Goal: Contribute content: Add original content to the website for others to see

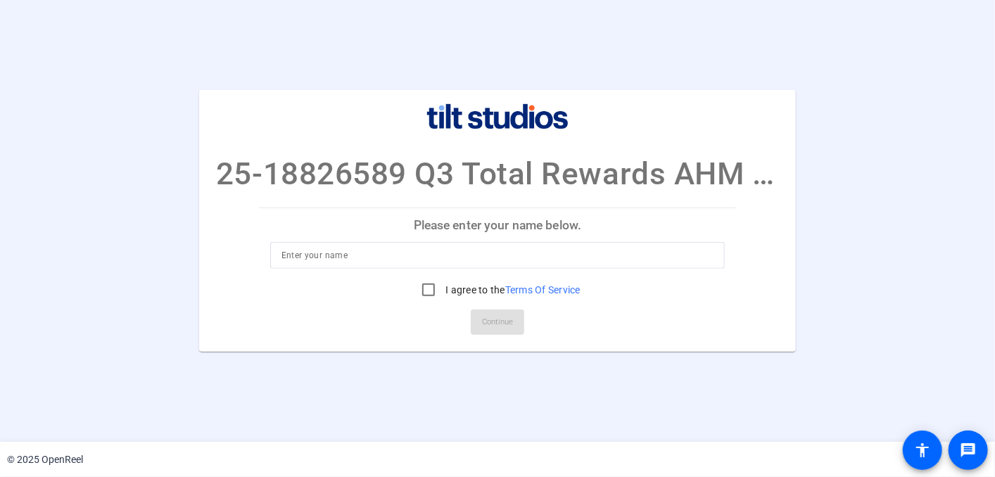
click at [483, 260] on input at bounding box center [497, 255] width 433 height 17
type input "[PERSON_NAME]"
click at [419, 288] on input "I agree to the Terms Of Service" at bounding box center [428, 290] width 28 height 28
checkbox input "true"
click at [495, 326] on span "Continue" at bounding box center [497, 322] width 31 height 21
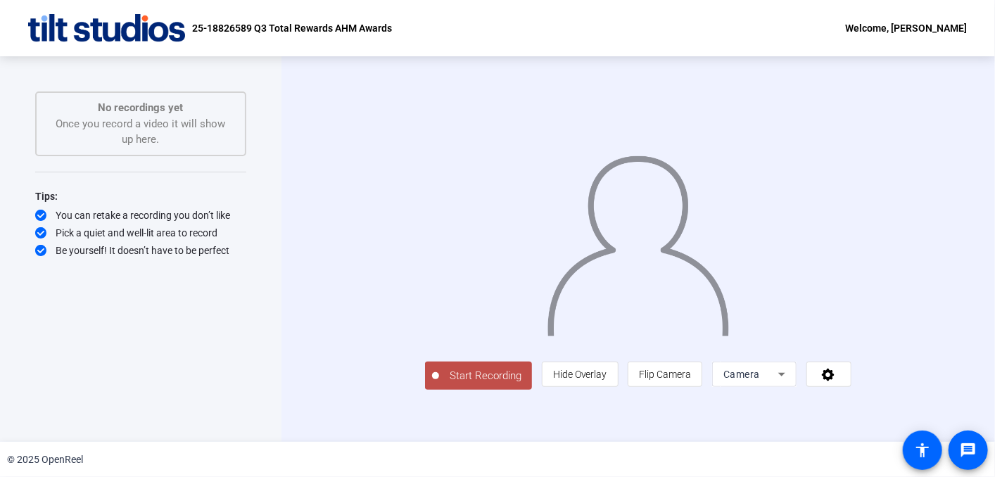
click at [75, 287] on div "Start Recording No recordings yet Once you record a video it will show up here.…" at bounding box center [140, 234] width 211 height 286
click at [439, 384] on span "Start Recording" at bounding box center [485, 376] width 93 height 16
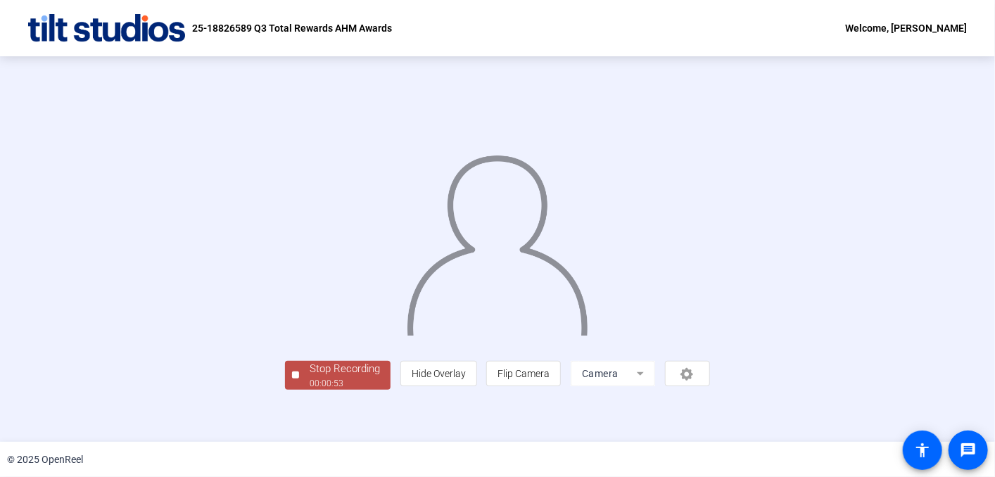
click at [96, 243] on div "Stop Recording 00:00:53 person Hide Overlay flip Flip Camera Camera" at bounding box center [497, 249] width 845 height 281
click at [710, 348] on div at bounding box center [497, 228] width 425 height 239
click at [674, 324] on div at bounding box center [497, 228] width 425 height 239
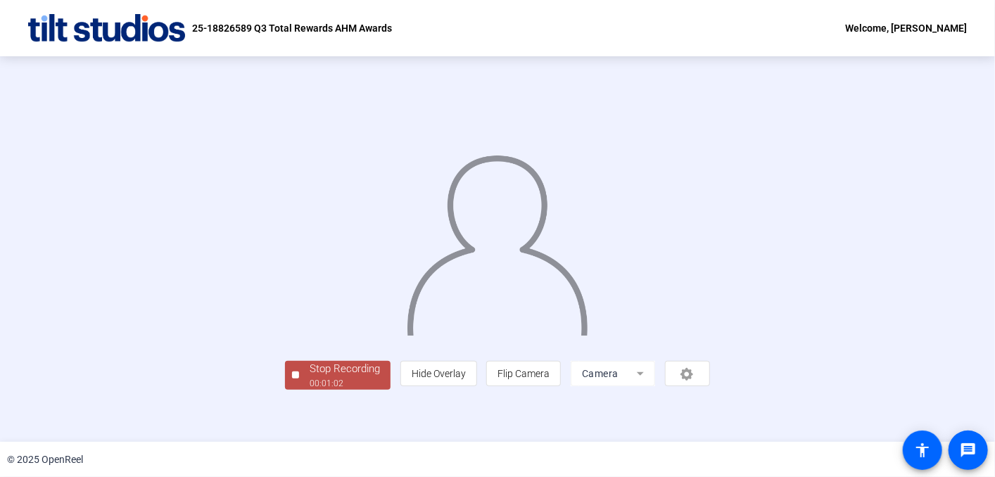
click at [309, 390] on div "00:01:02" at bounding box center [344, 383] width 70 height 13
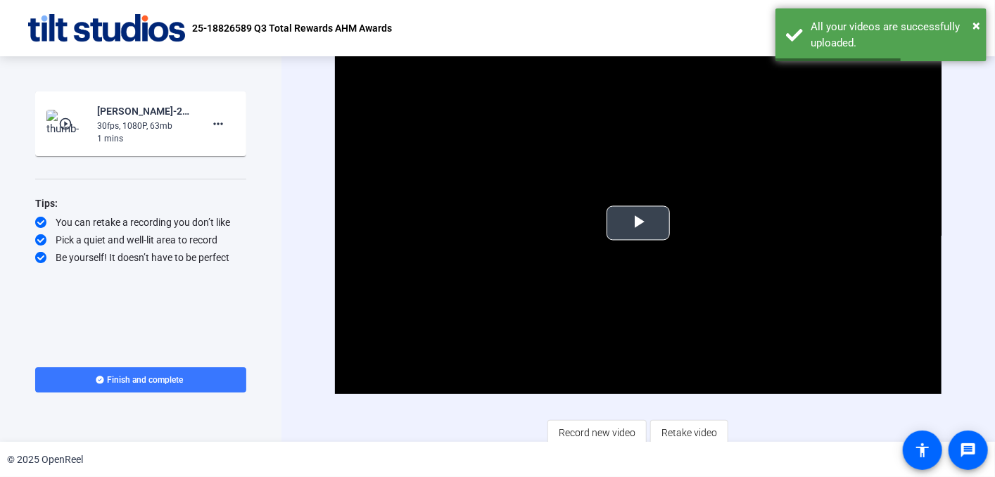
click at [638, 223] on span "Video Player" at bounding box center [638, 223] width 0 height 0
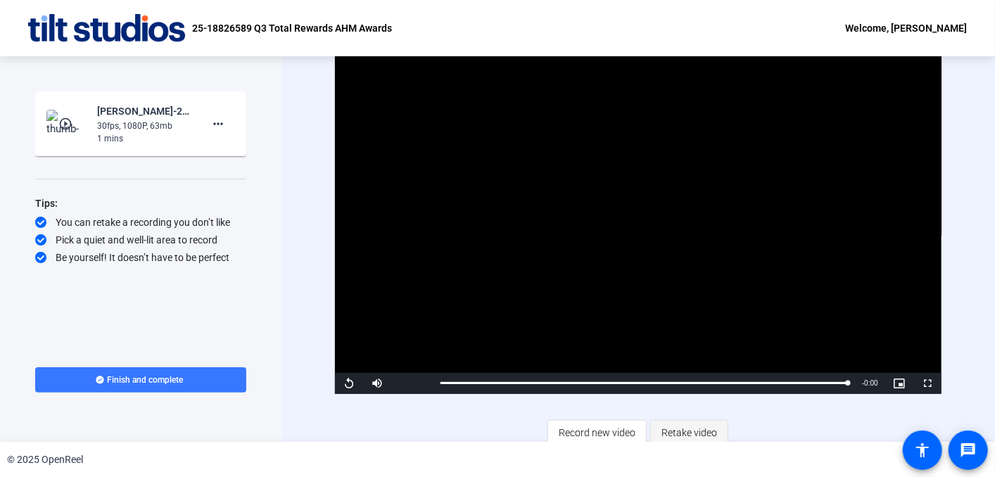
click at [674, 428] on span "Retake video" at bounding box center [689, 432] width 56 height 27
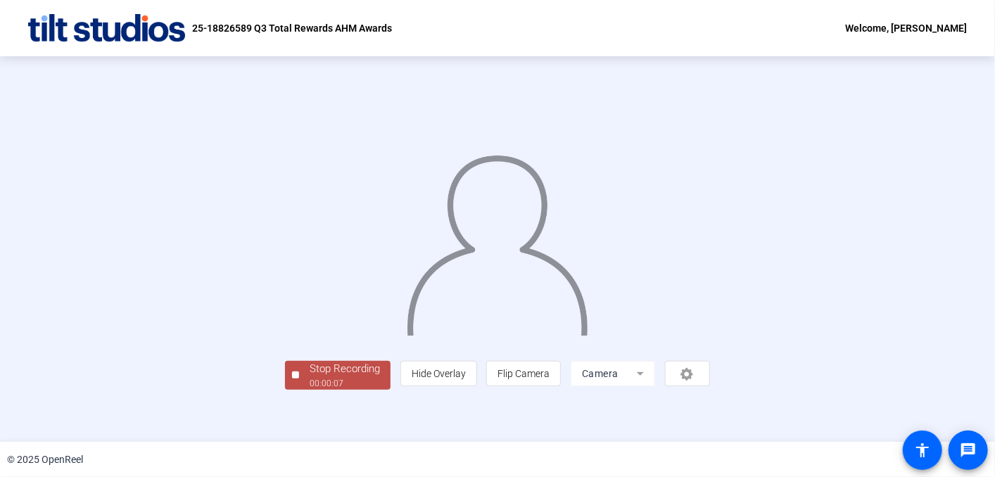
scroll to position [60, 0]
click at [710, 386] on div "person Hide Overlay flip Flip Camera Camera" at bounding box center [554, 373] width 309 height 25
click at [309, 390] on div "00:00:12" at bounding box center [344, 383] width 70 height 13
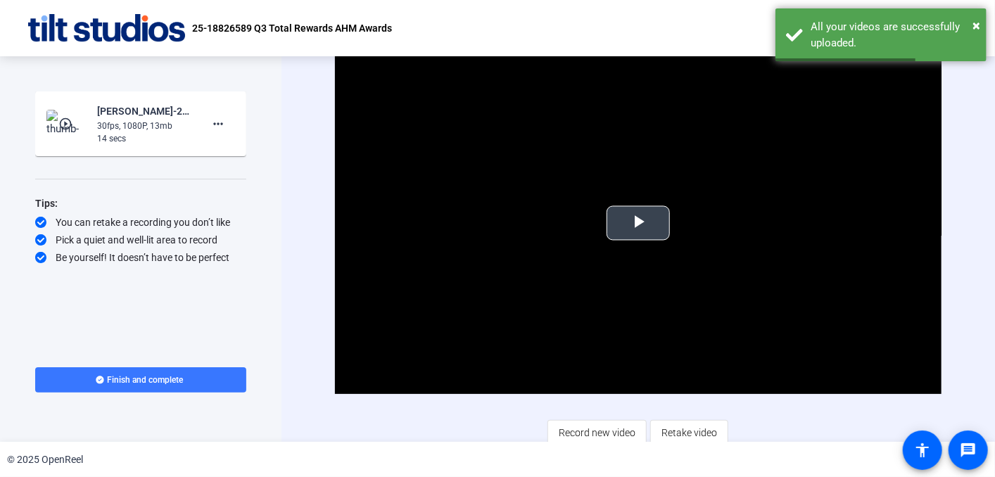
click at [638, 223] on span "Video Player" at bounding box center [638, 223] width 0 height 0
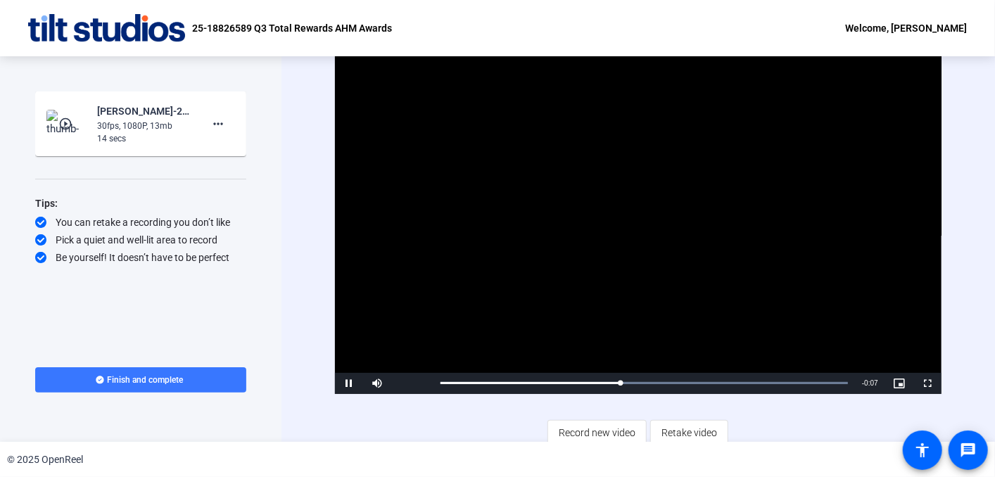
scroll to position [6, 0]
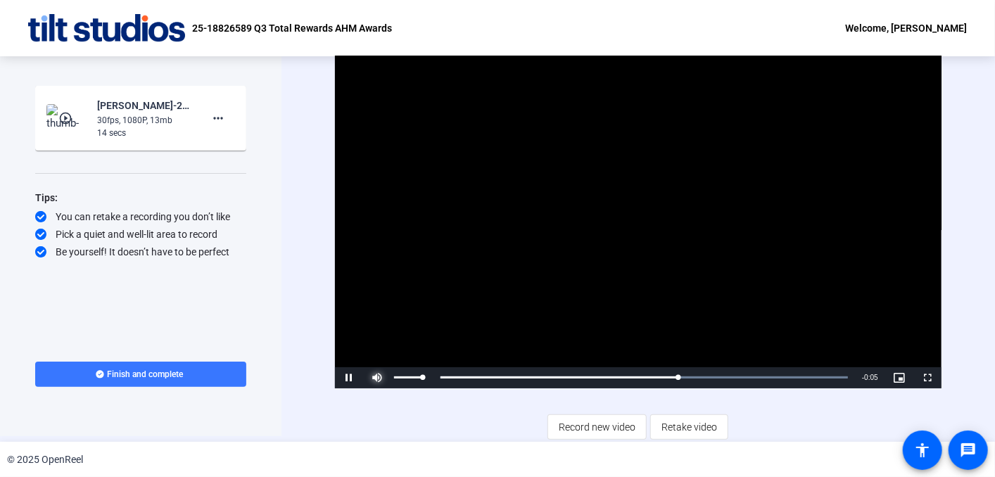
click at [378, 378] on span "Video Player" at bounding box center [377, 378] width 28 height 0
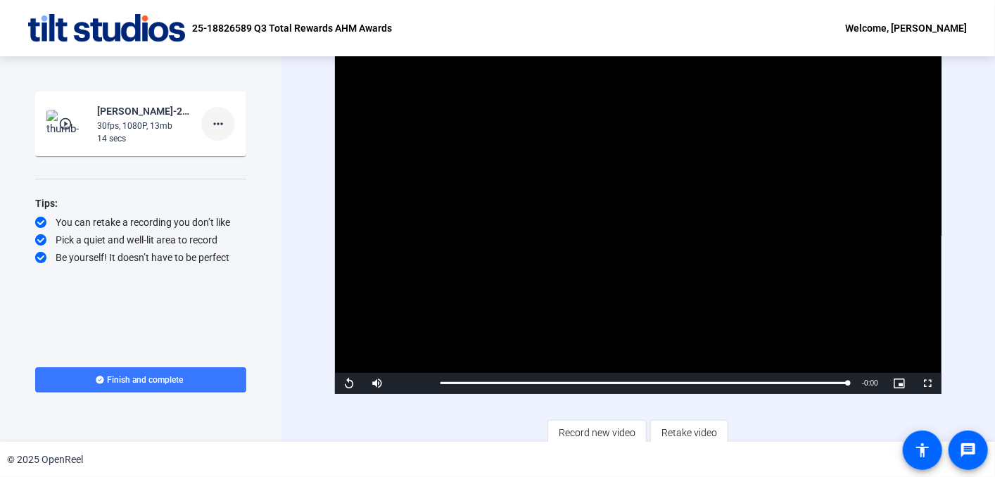
click at [221, 122] on mat-icon "more_horiz" at bounding box center [218, 123] width 17 height 17
click at [231, 158] on span "Delete clip" at bounding box center [240, 153] width 56 height 17
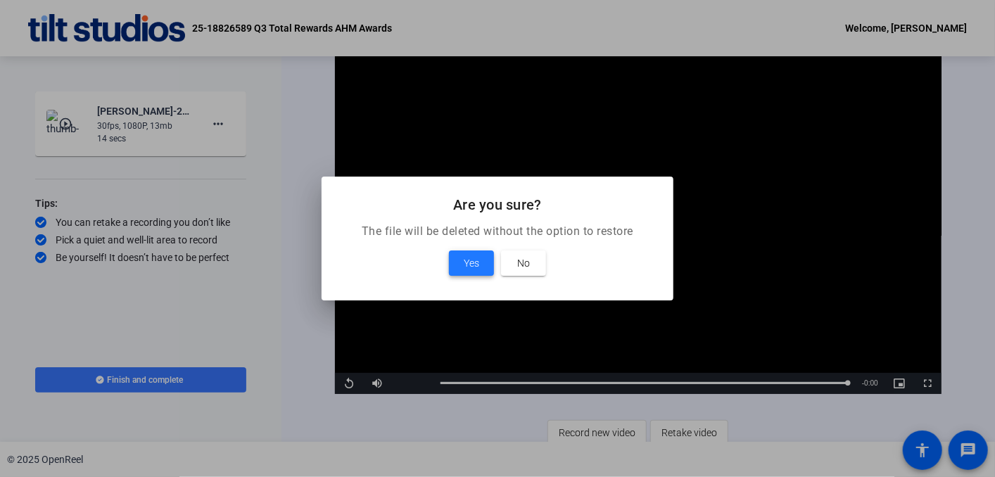
click at [471, 262] on span "Yes" at bounding box center [471, 263] width 15 height 17
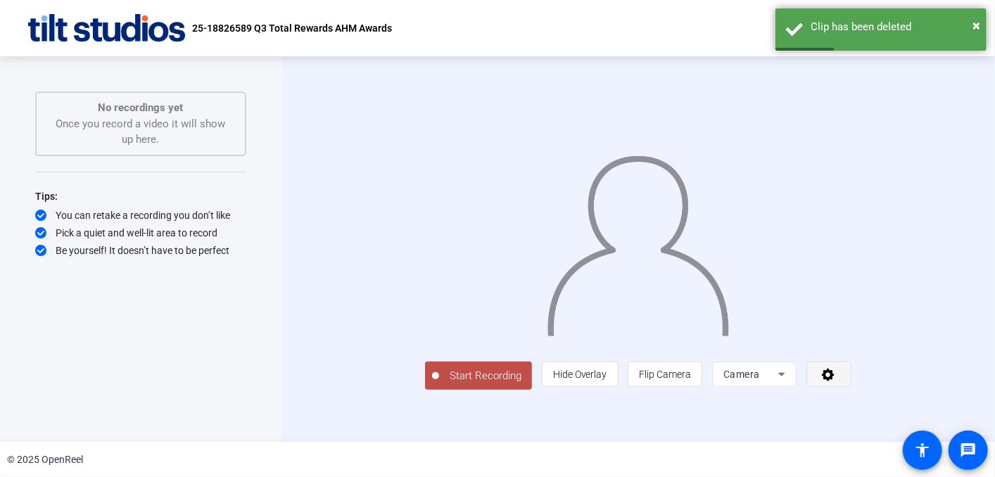
click at [850, 391] on span at bounding box center [829, 374] width 44 height 34
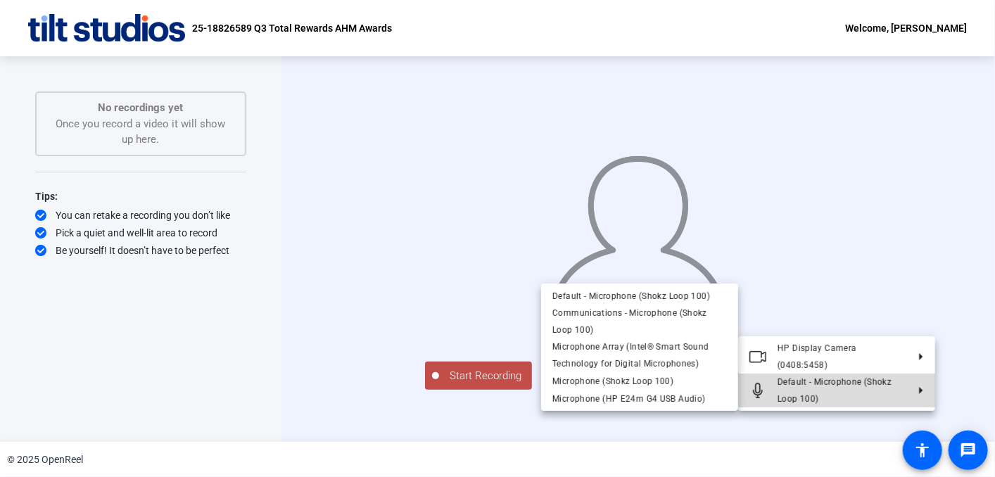
click at [868, 386] on span "Default - Microphone (Shokz Loop 100)" at bounding box center [834, 390] width 114 height 27
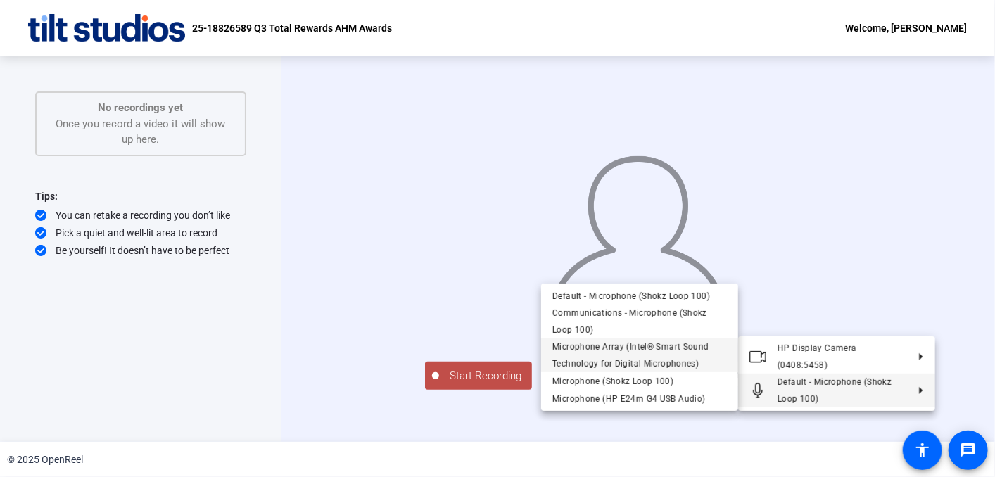
click at [654, 350] on span "Microphone Array (Intel® Smart Sound Technology for Digital Microphones)" at bounding box center [630, 355] width 157 height 27
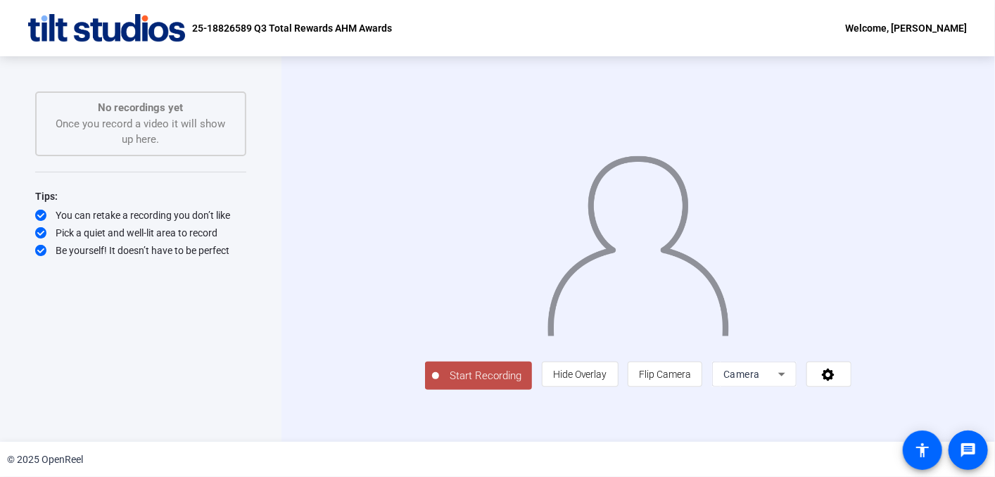
click at [439, 384] on span "Start Recording" at bounding box center [485, 376] width 93 height 16
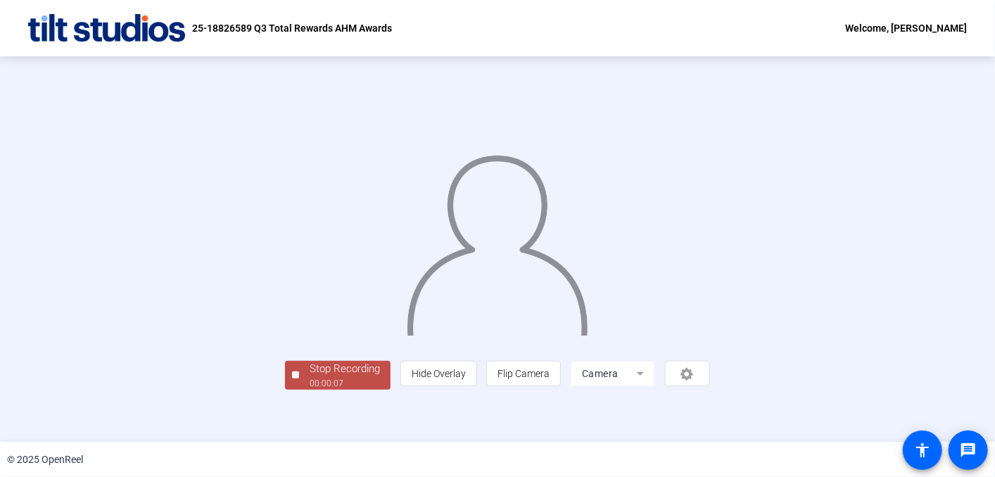
scroll to position [59, 0]
click at [309, 377] on div "Stop Recording" at bounding box center [344, 369] width 70 height 16
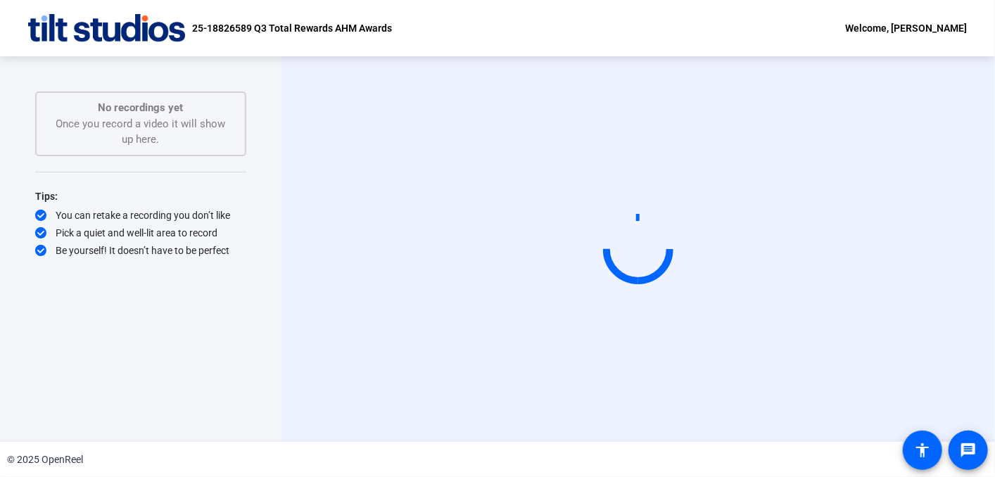
scroll to position [0, 0]
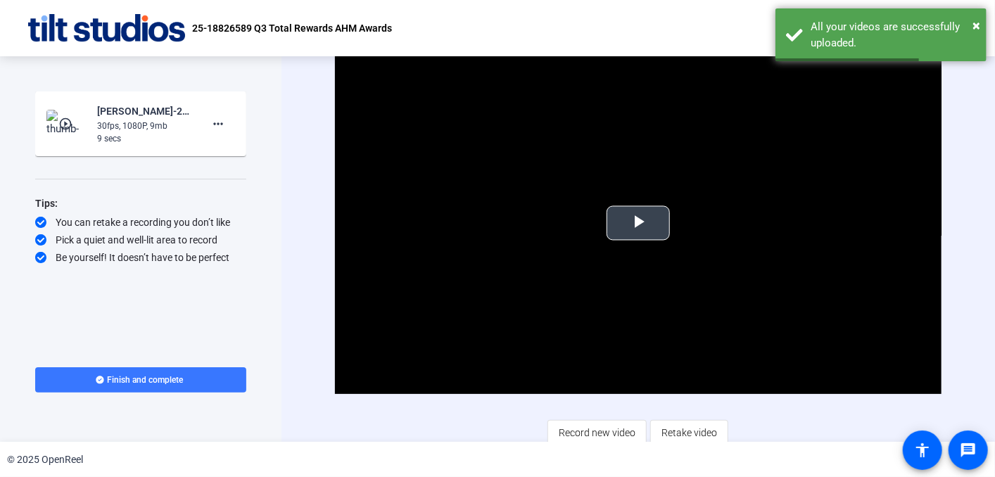
click at [622, 248] on video "Video Player" at bounding box center [638, 223] width 606 height 341
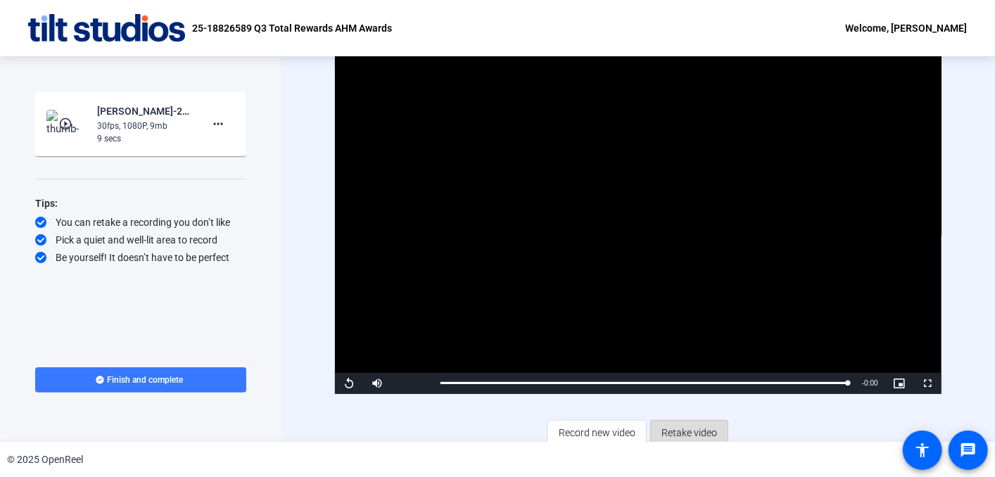
click at [677, 428] on span "Retake video" at bounding box center [689, 432] width 56 height 27
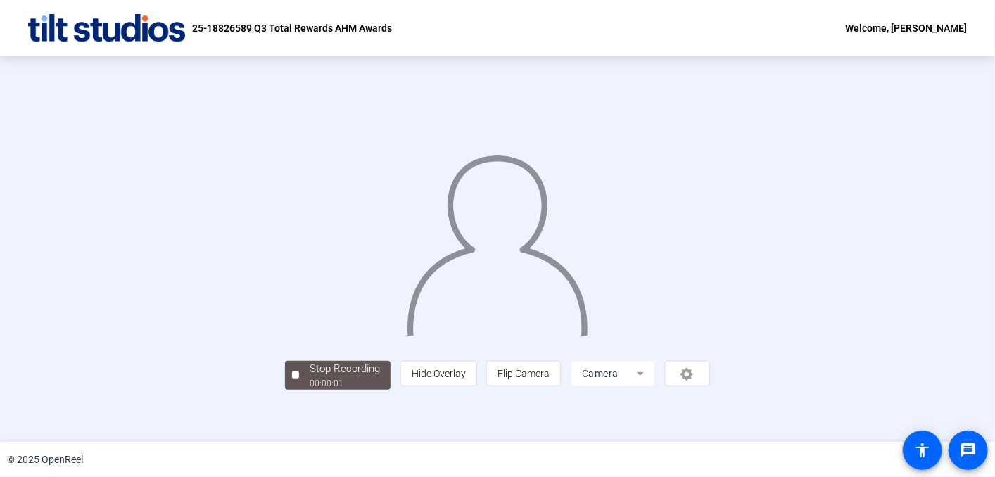
click at [72, 171] on div "Stop Recording 00:00:01 person Hide Overlay flip Flip Camera Camera" at bounding box center [497, 248] width 995 height 385
click at [309, 390] on div "00:00:07" at bounding box center [344, 383] width 70 height 13
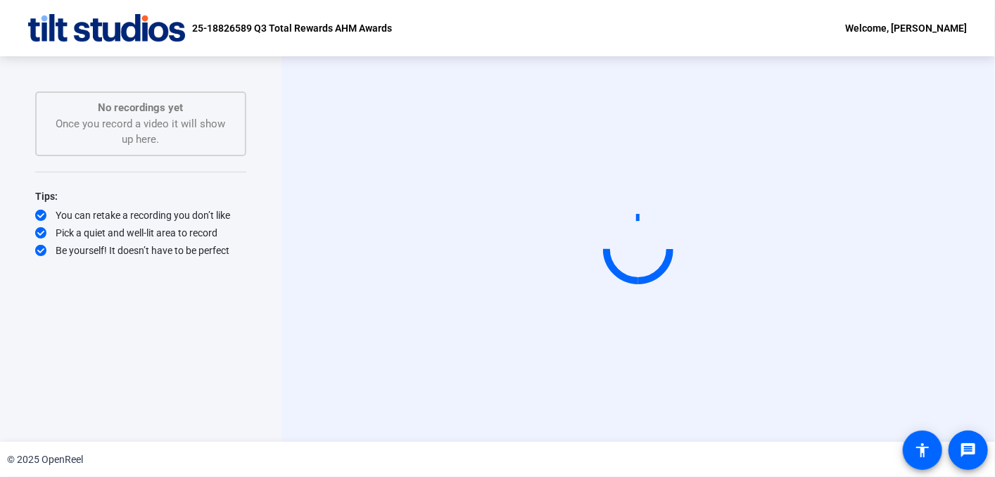
scroll to position [0, 0]
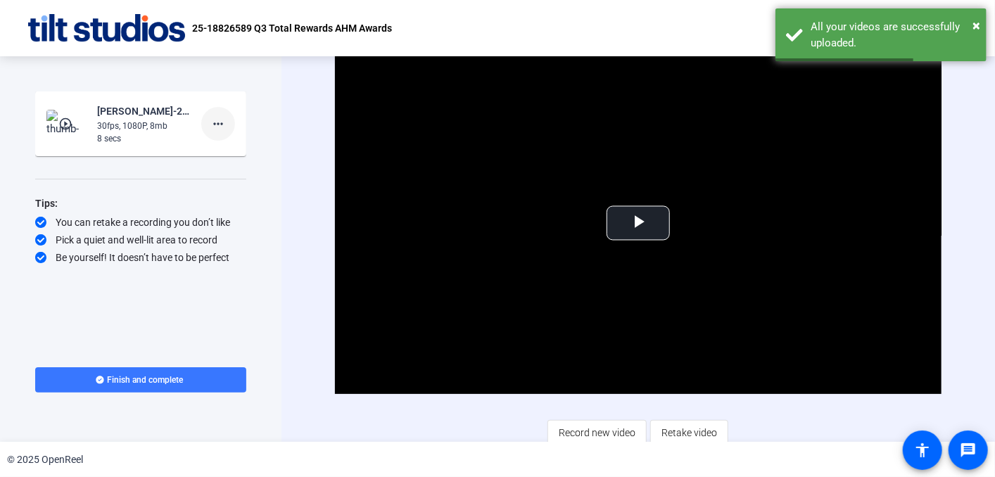
click at [215, 125] on mat-icon "more_horiz" at bounding box center [218, 123] width 17 height 17
click at [236, 174] on span "Retake" at bounding box center [240, 170] width 56 height 17
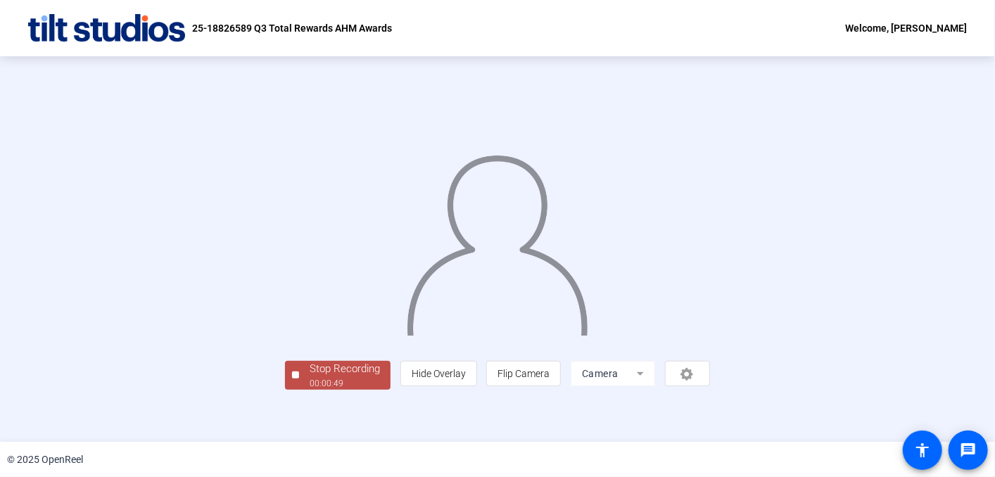
click at [84, 254] on div "Stop Recording 00:00:49 person Hide Overlay flip Flip Camera Camera" at bounding box center [497, 249] width 845 height 281
click at [309, 377] on div "Stop Recording" at bounding box center [344, 369] width 70 height 16
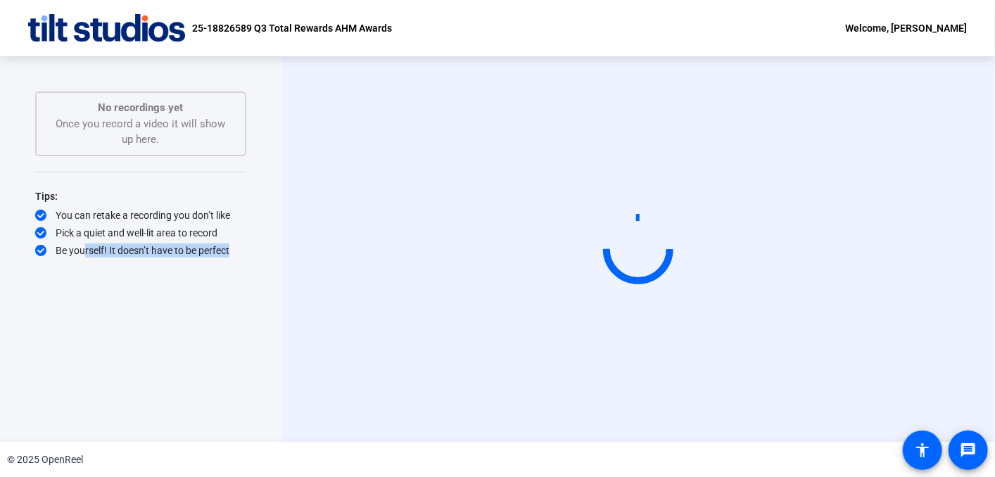
drag, startPoint x: 79, startPoint y: 274, endPoint x: 330, endPoint y: 157, distance: 276.9
click at [330, 157] on div "Start Recording No recordings yet Once you record a video it will show up here.…" at bounding box center [497, 248] width 995 height 385
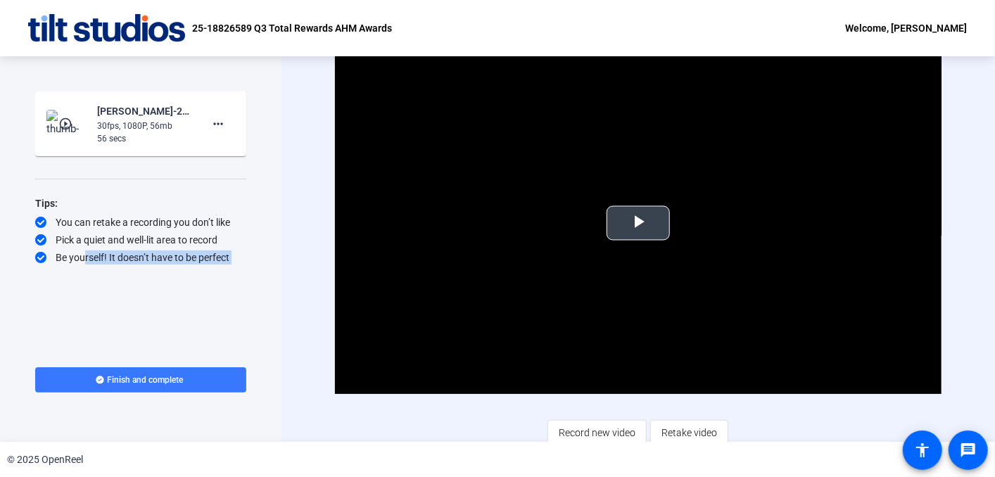
click at [638, 223] on span "Video Player" at bounding box center [638, 223] width 0 height 0
click at [636, 222] on video "Video Player" at bounding box center [638, 223] width 606 height 341
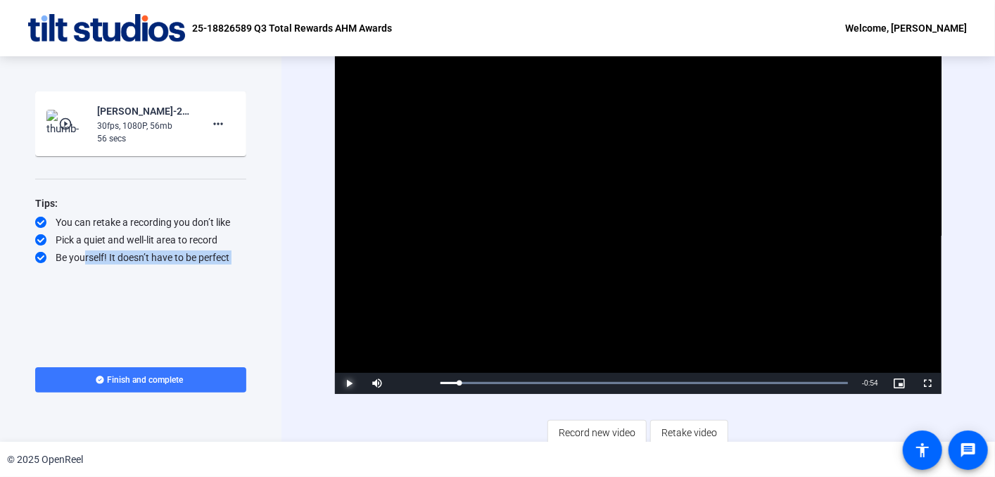
click at [349, 383] on span "Video Player" at bounding box center [349, 383] width 28 height 0
click at [679, 430] on span "Retake video" at bounding box center [689, 432] width 56 height 27
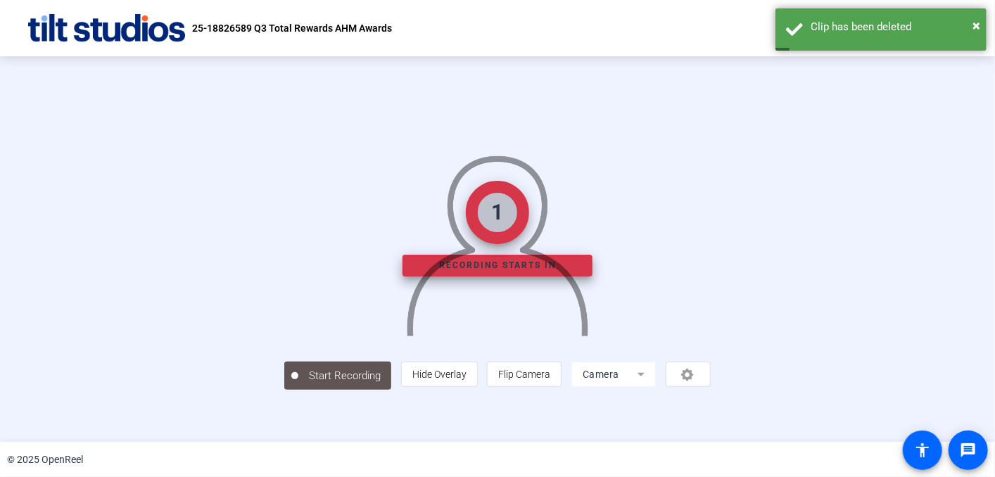
click at [68, 130] on div "1 Recording starts in Start Recording person Hide Overlay flip Flip Camera Came…" at bounding box center [497, 248] width 995 height 385
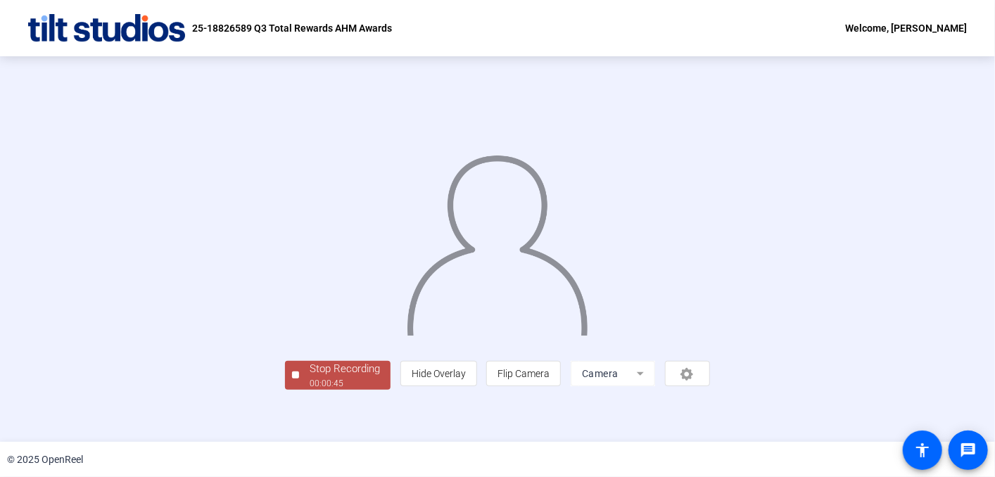
click at [70, 300] on div "Stop Recording 00:00:45 person Hide Overlay flip Flip Camera Camera" at bounding box center [497, 248] width 995 height 385
click at [309, 377] on div "Stop Recording" at bounding box center [344, 369] width 70 height 16
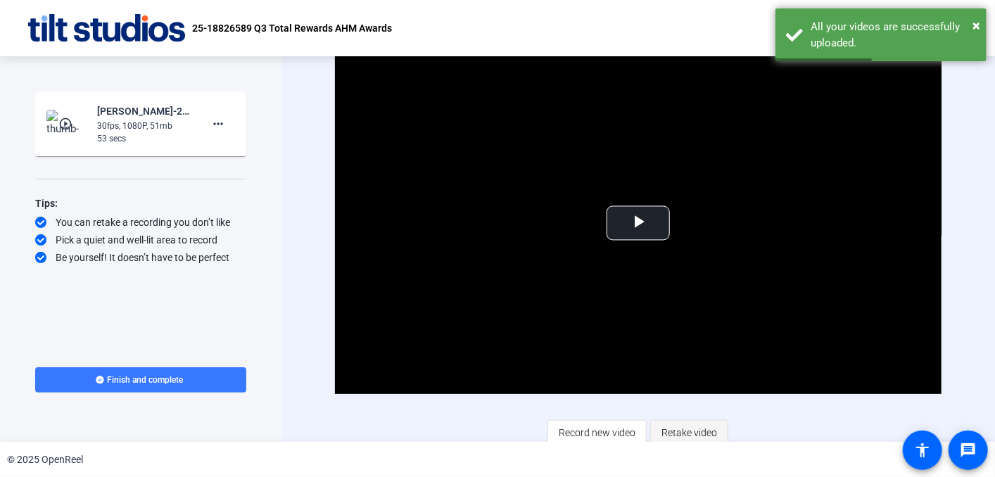
click at [678, 437] on span "Retake video" at bounding box center [689, 432] width 56 height 27
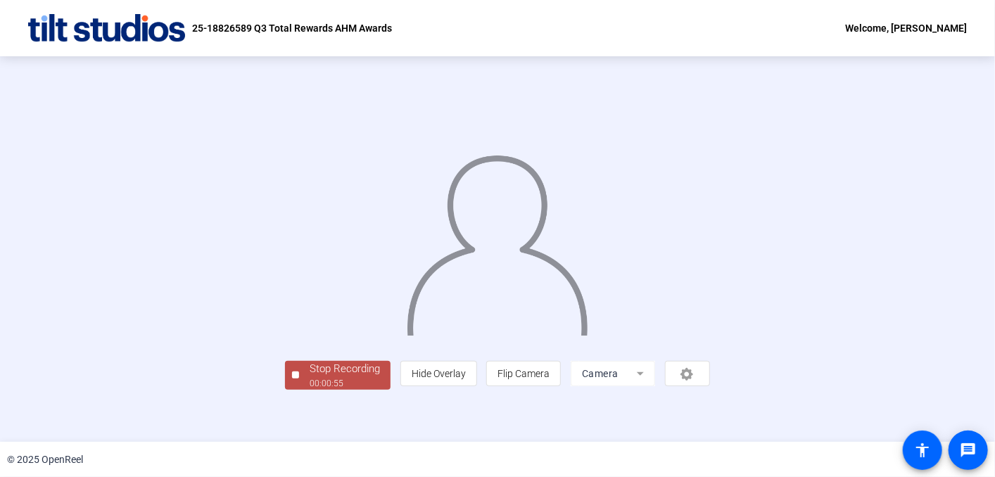
click at [96, 289] on div "Stop Recording 00:00:55 person Hide Overlay flip Flip Camera Camera" at bounding box center [497, 249] width 845 height 281
click at [309, 377] on div "Stop Recording" at bounding box center [344, 369] width 70 height 16
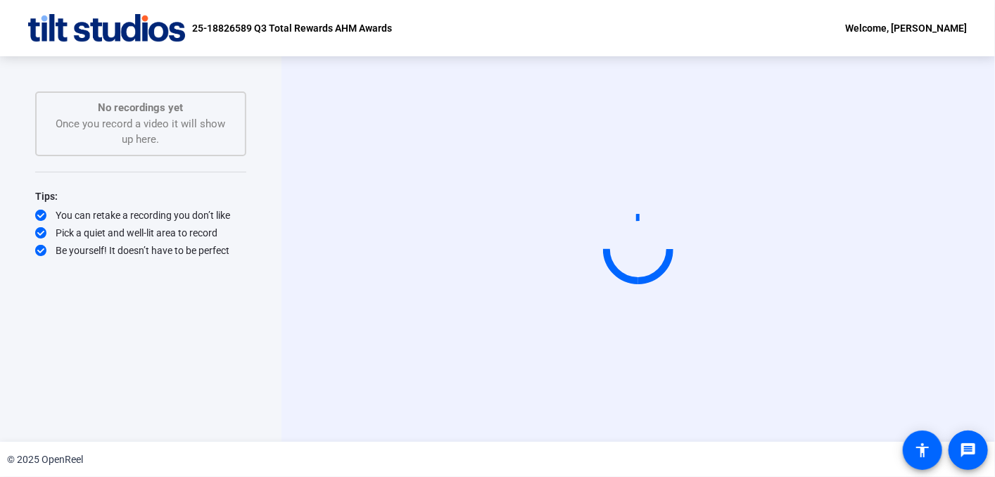
scroll to position [0, 0]
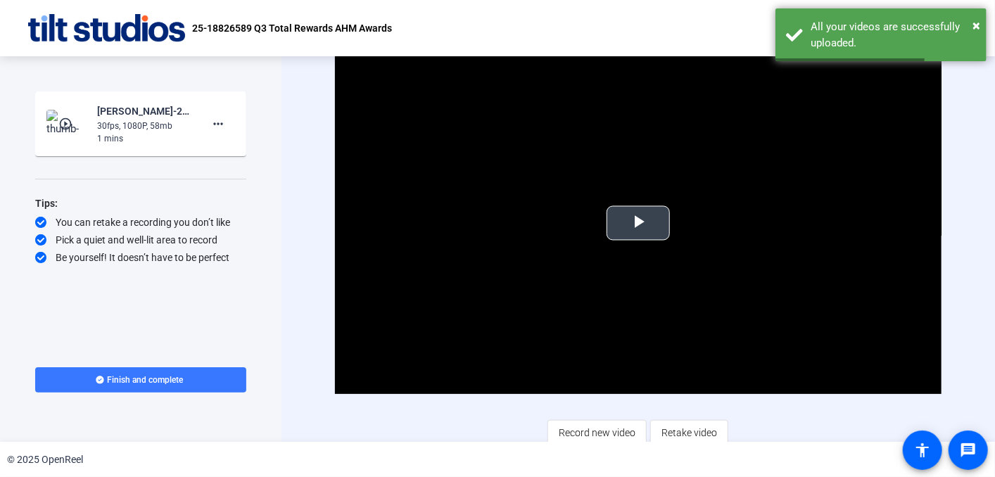
click at [638, 223] on span "Video Player" at bounding box center [638, 223] width 0 height 0
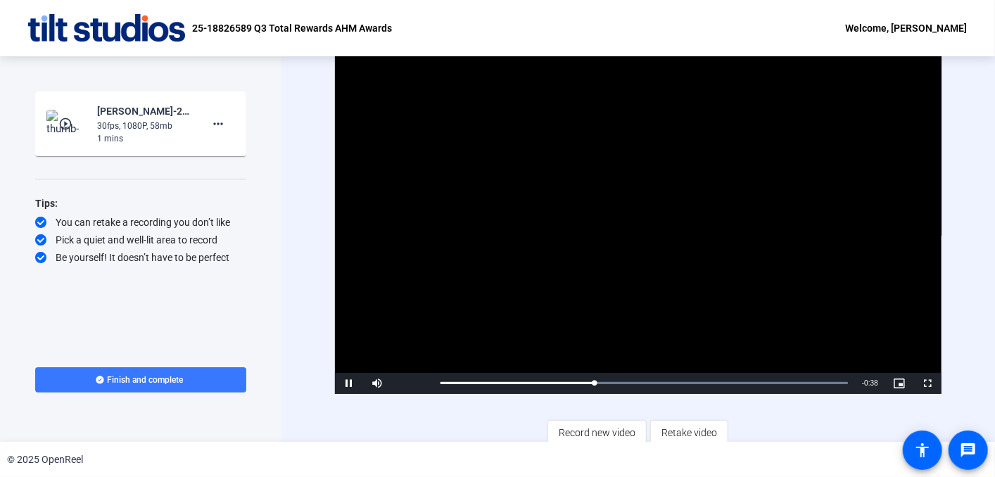
scroll to position [6, 0]
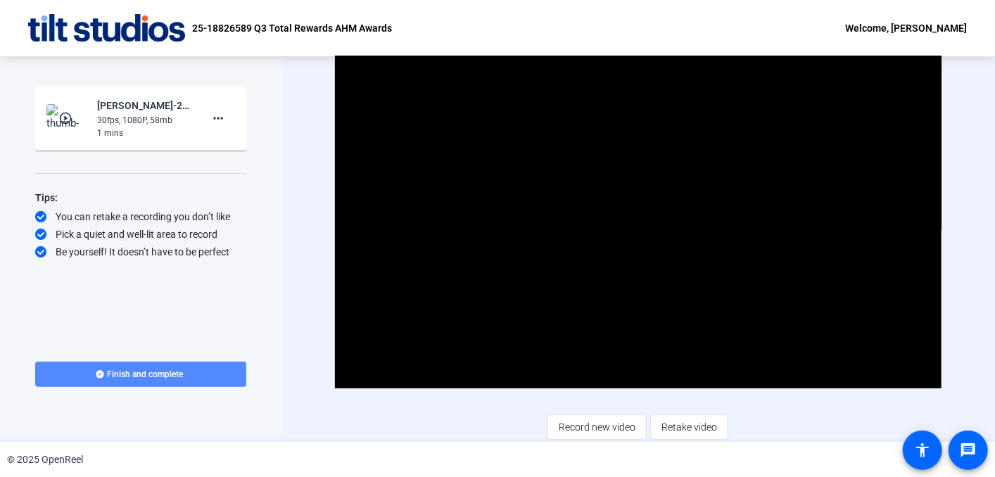
click at [143, 369] on span "Finish and complete" at bounding box center [146, 374] width 76 height 11
